Goal: Information Seeking & Learning: Learn about a topic

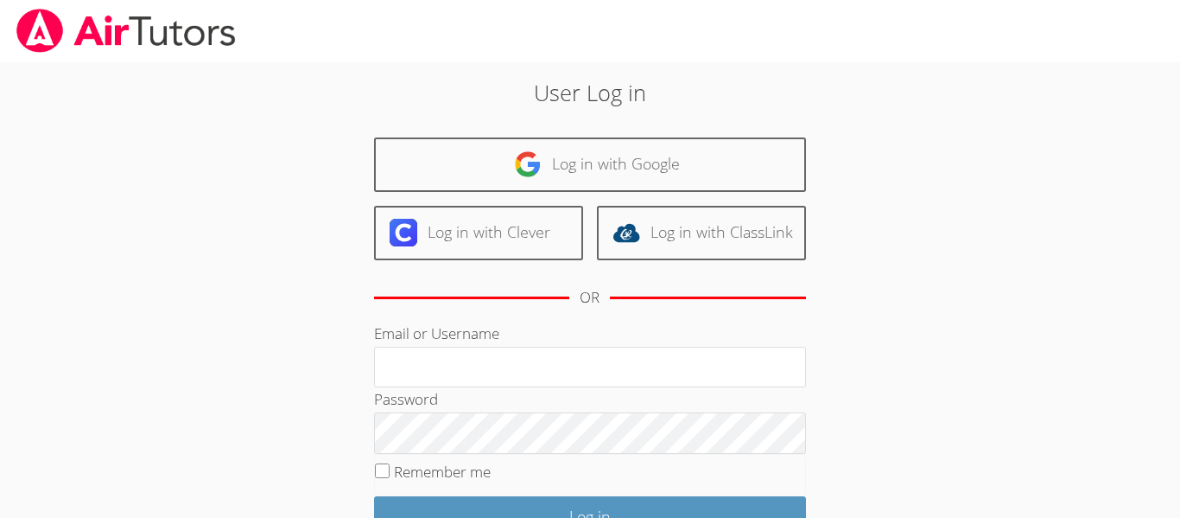
type input "d.pina1@lodiusd.org"
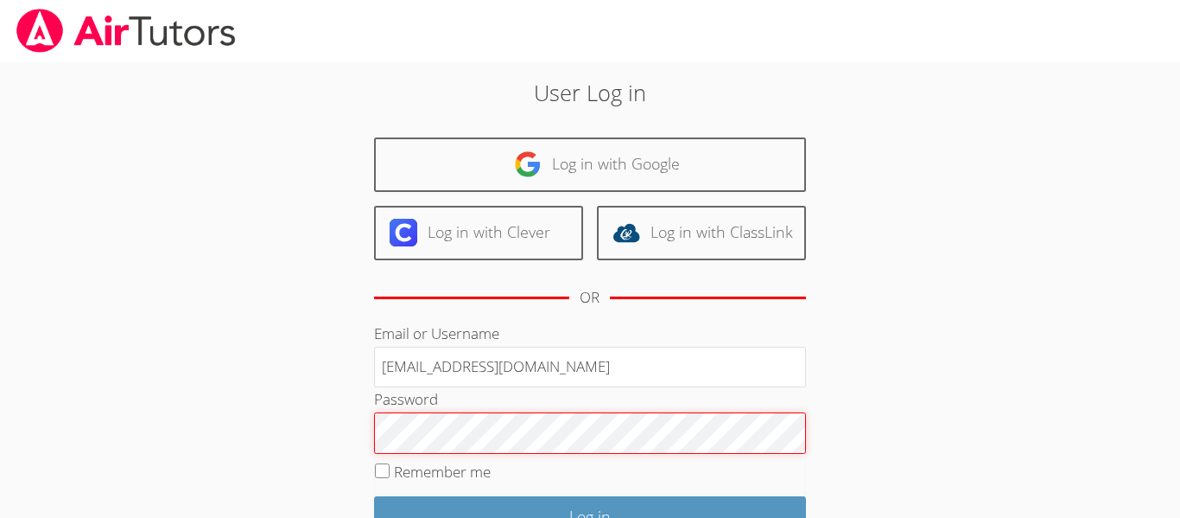
click at [374, 496] on input "Log in" at bounding box center [590, 516] width 432 height 41
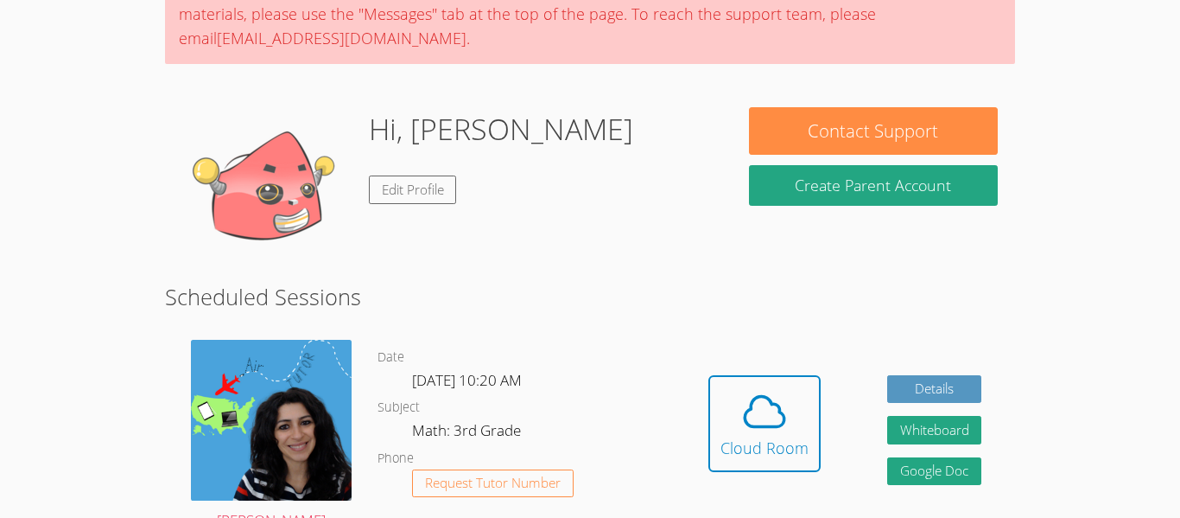
scroll to position [207, 0]
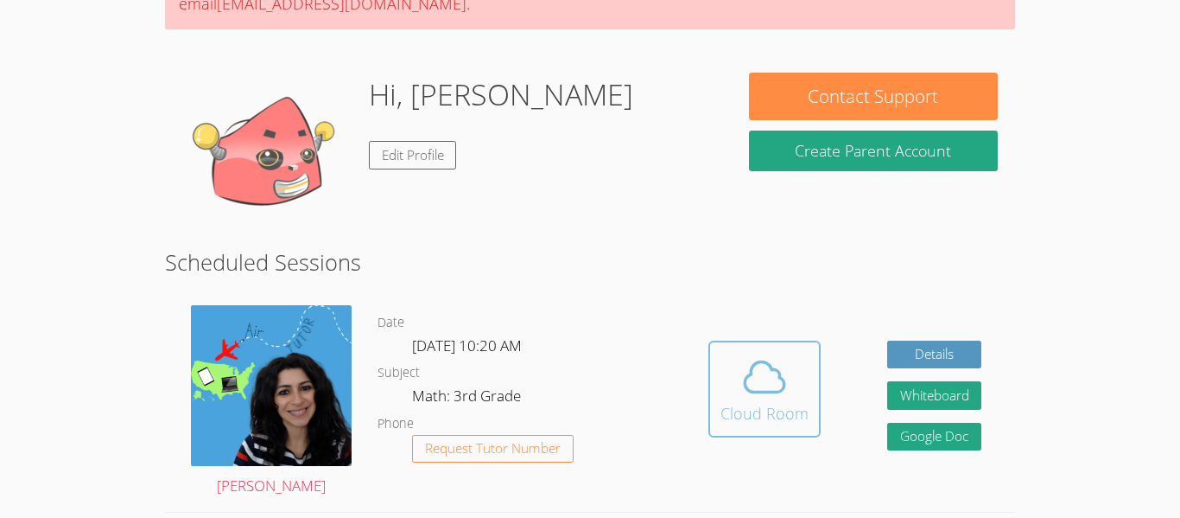
click at [777, 387] on icon at bounding box center [764, 377] width 48 height 48
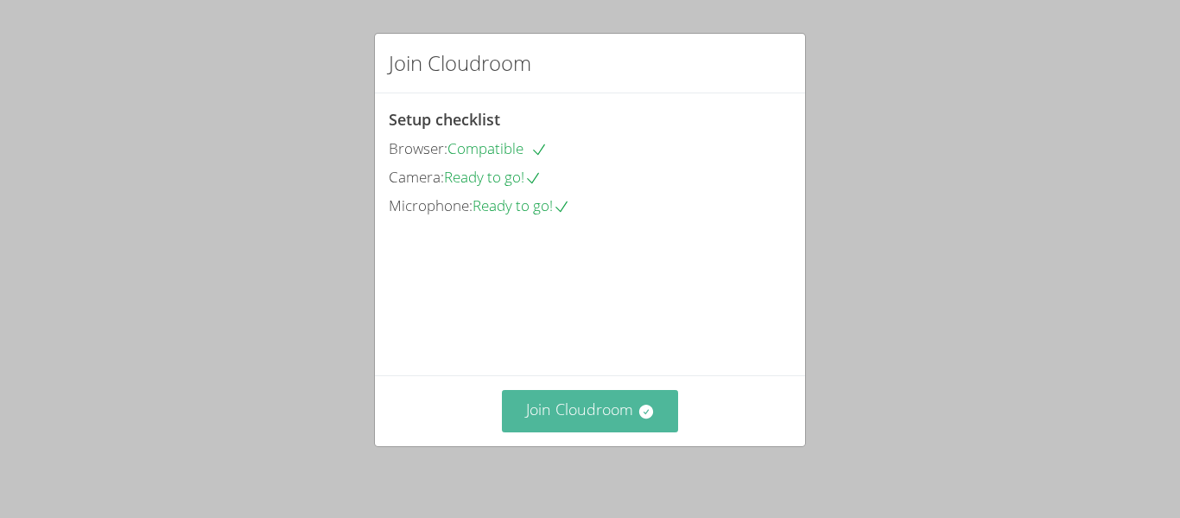
click at [622, 407] on button "Join Cloudroom" at bounding box center [590, 411] width 177 height 42
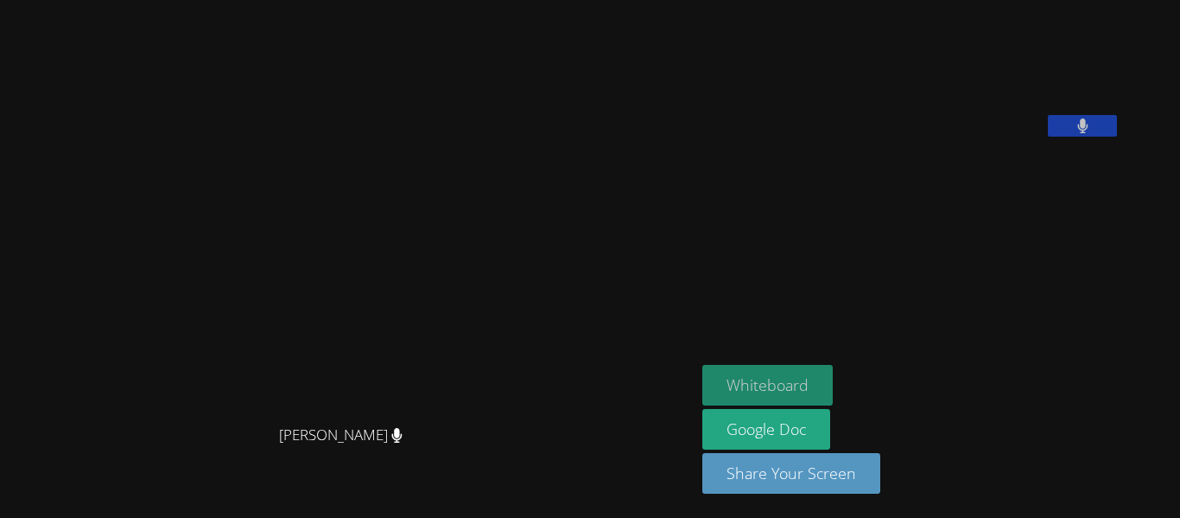
click at [829, 372] on button "Whiteboard" at bounding box center [767, 385] width 130 height 41
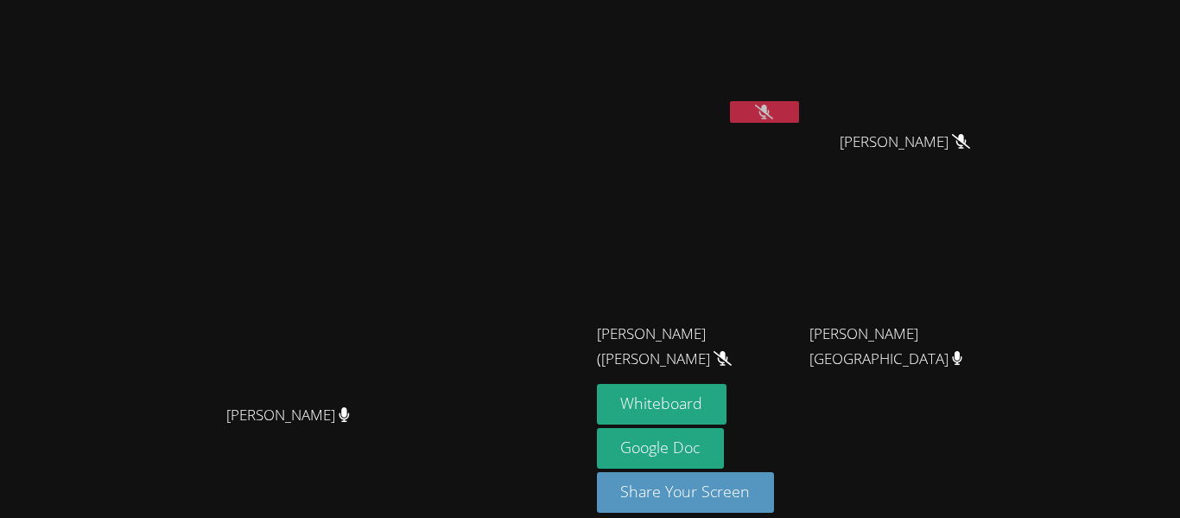
click at [799, 112] on button at bounding box center [764, 112] width 69 height 22
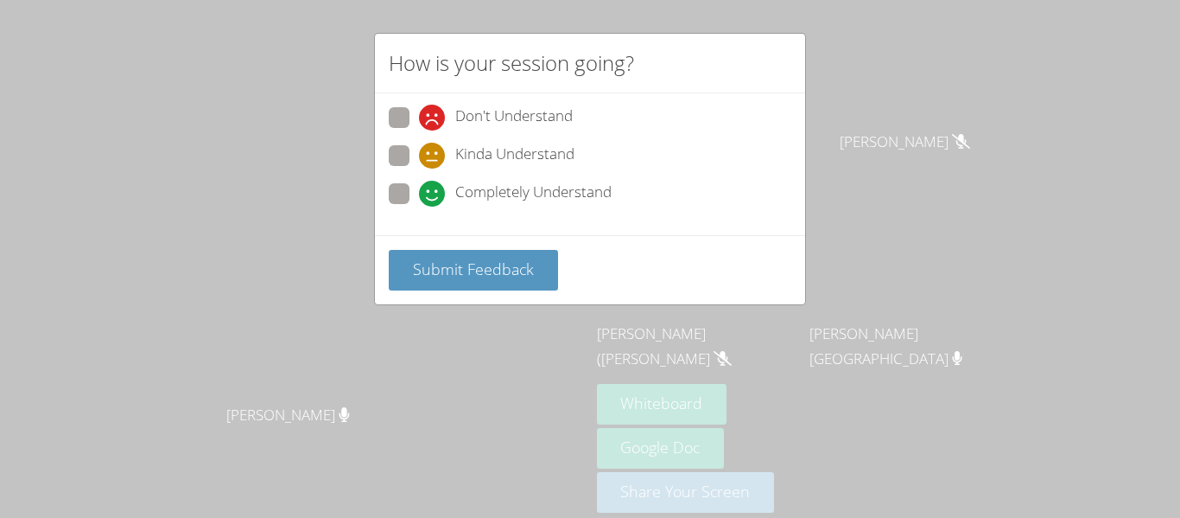
click at [550, 150] on span "Kinda Understand" at bounding box center [514, 156] width 119 height 26
click at [434, 150] on input "Kinda Understand" at bounding box center [426, 152] width 15 height 15
radio input "true"
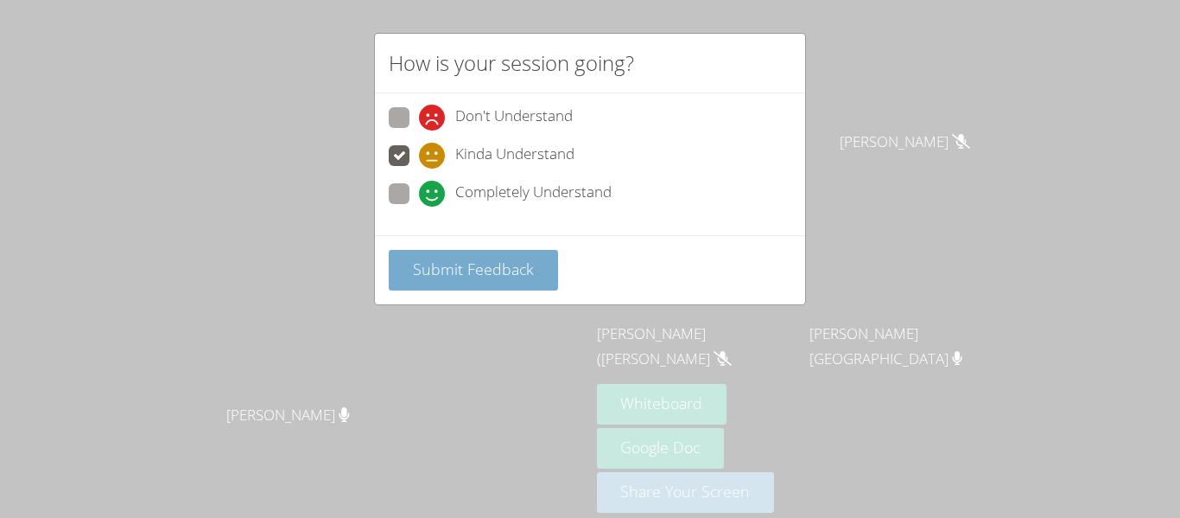
click at [493, 254] on button "Submit Feedback" at bounding box center [473, 270] width 169 height 41
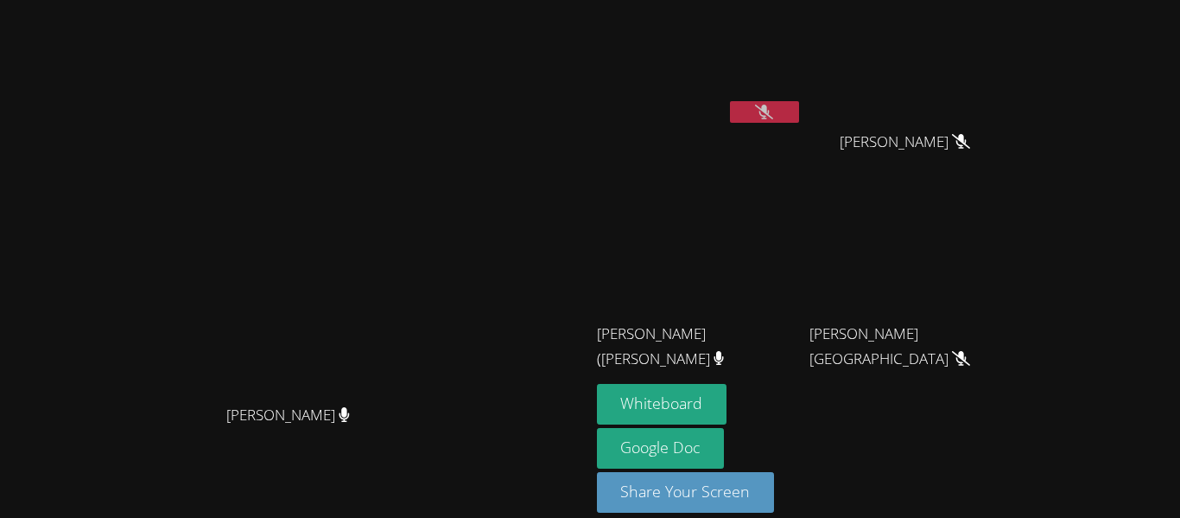
click at [424, 224] on video at bounding box center [294, 234] width 259 height 324
click at [803, 114] on video at bounding box center [700, 65] width 206 height 116
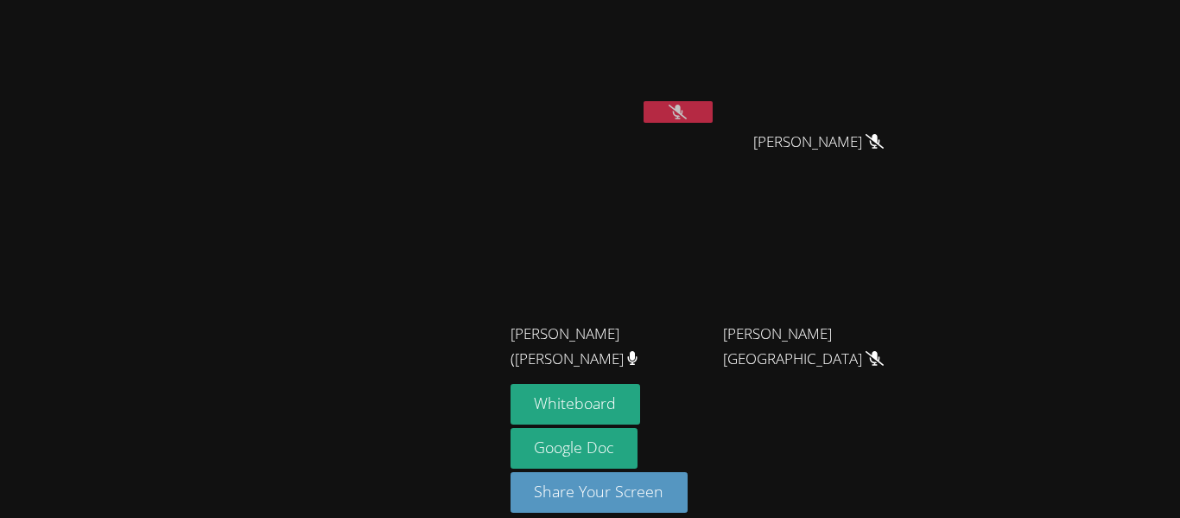
click at [693, 99] on video at bounding box center [614, 65] width 206 height 116
click at [691, 112] on button at bounding box center [678, 112] width 69 height 22
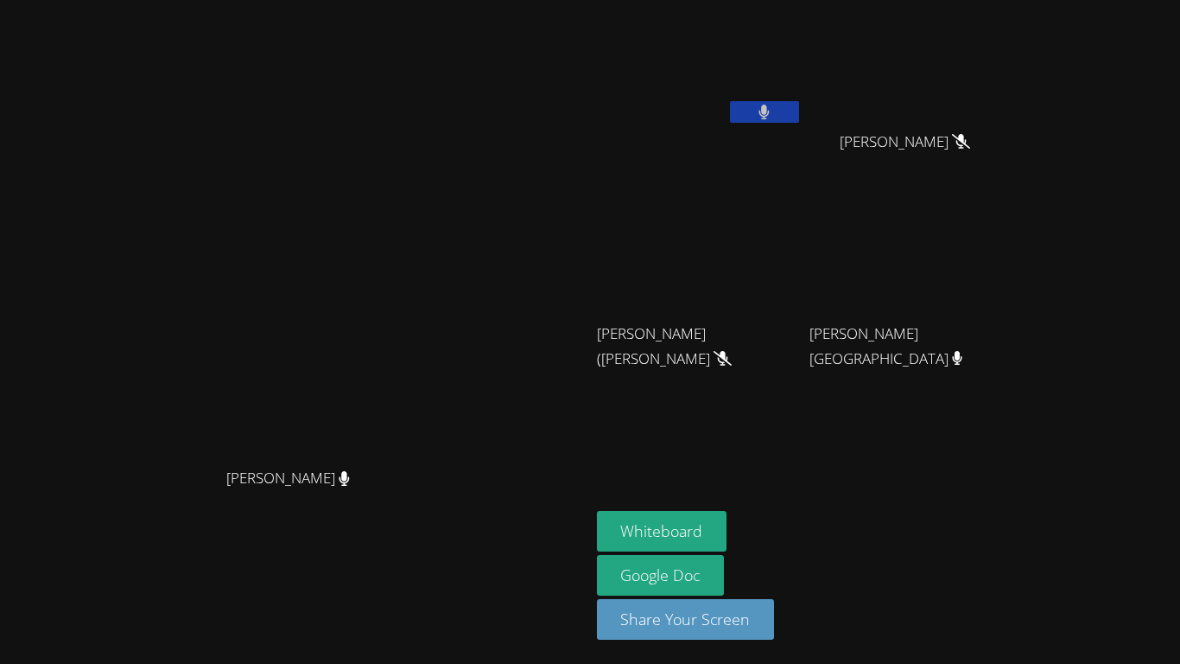
click at [770, 109] on icon at bounding box center [764, 112] width 11 height 15
click at [799, 118] on button at bounding box center [764, 112] width 69 height 22
